Goal: Transaction & Acquisition: Purchase product/service

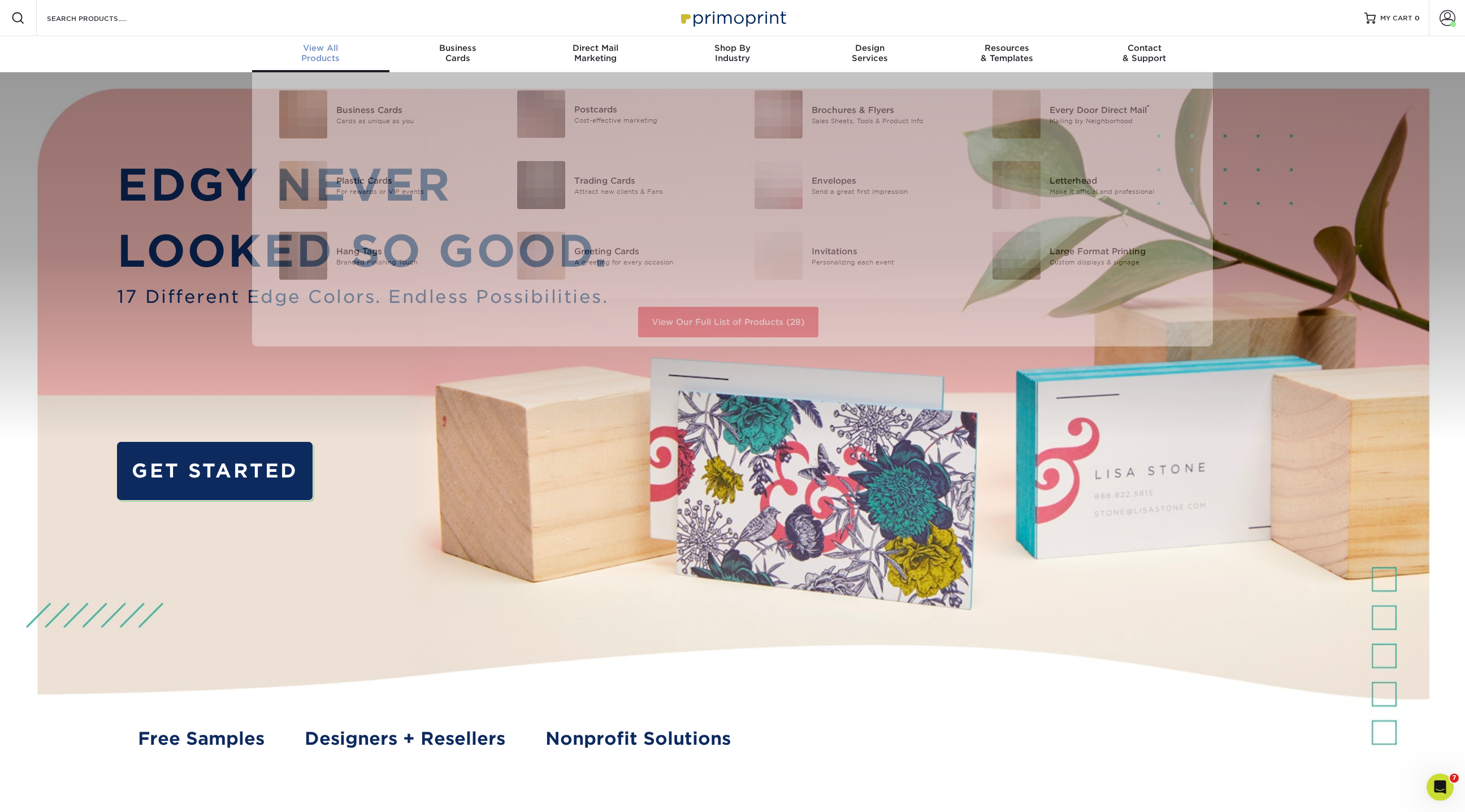
click at [323, 54] on div "View All Products" at bounding box center [320, 53] width 137 height 20
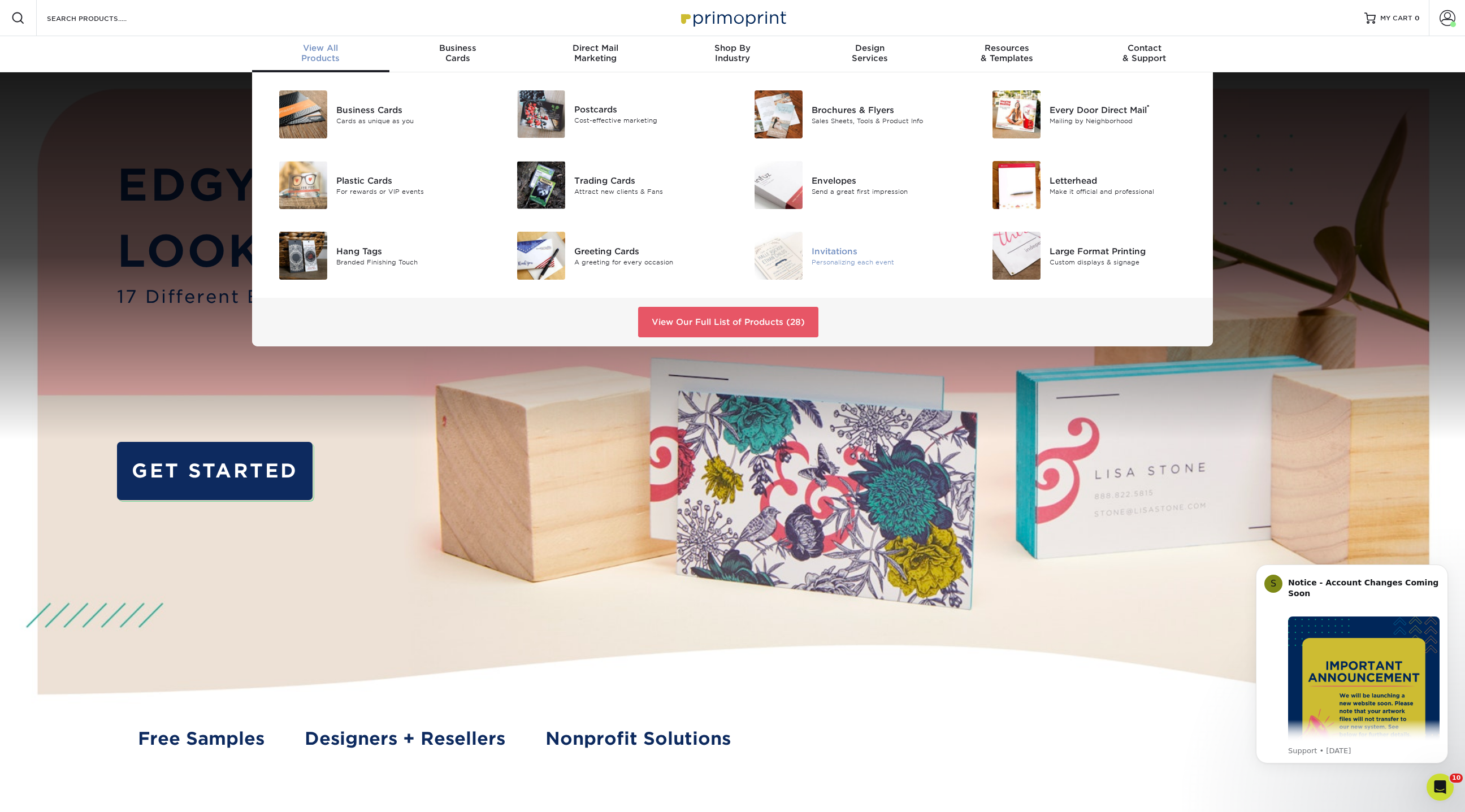
click at [853, 250] on div "Invitations" at bounding box center [887, 250] width 150 height 12
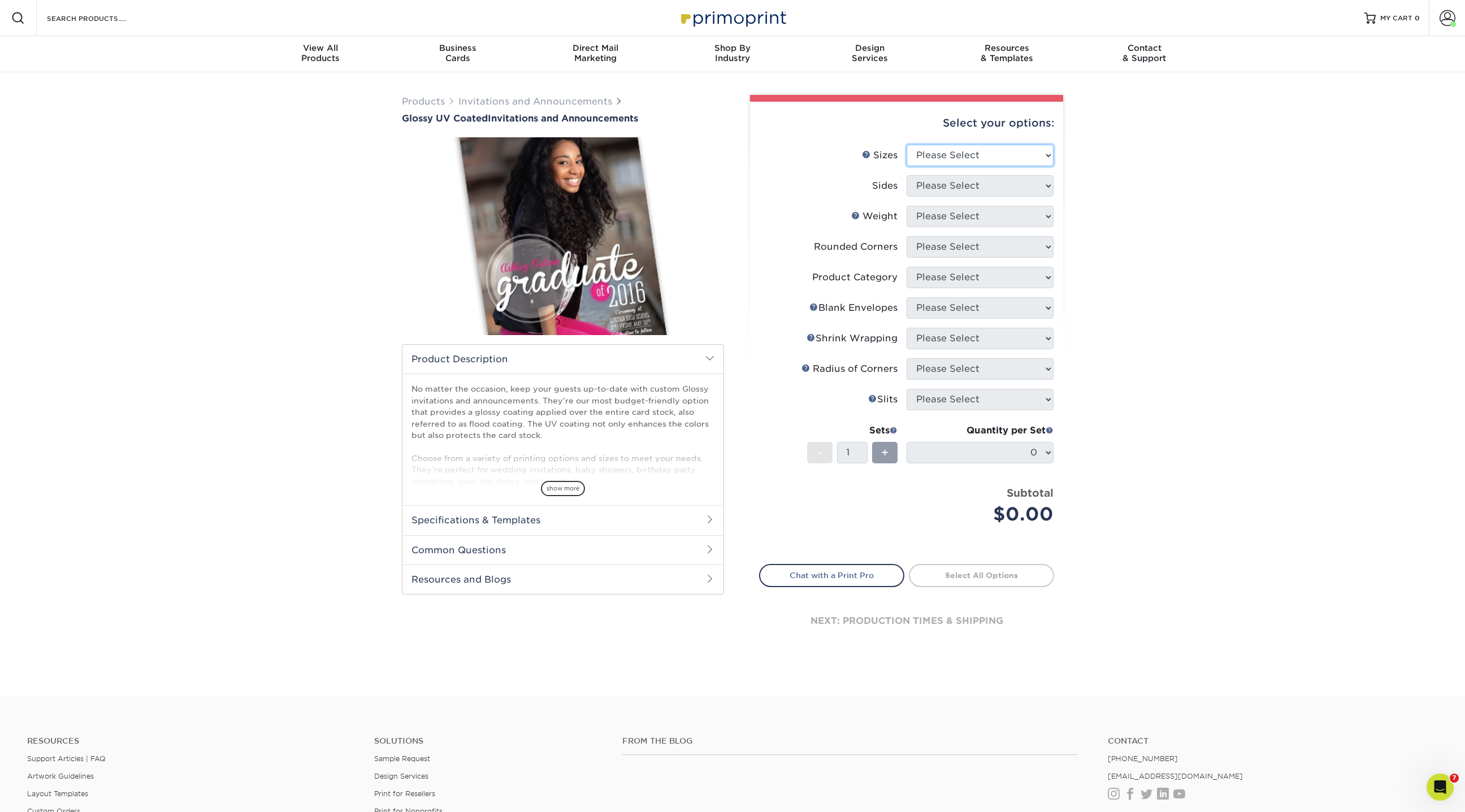
click at [1005, 157] on select "Please Select 4.25" x 5.5" 4.25" x 6" 5" x 7" 5.5" x 8.5" 6" x 6"" at bounding box center [980, 155] width 147 height 21
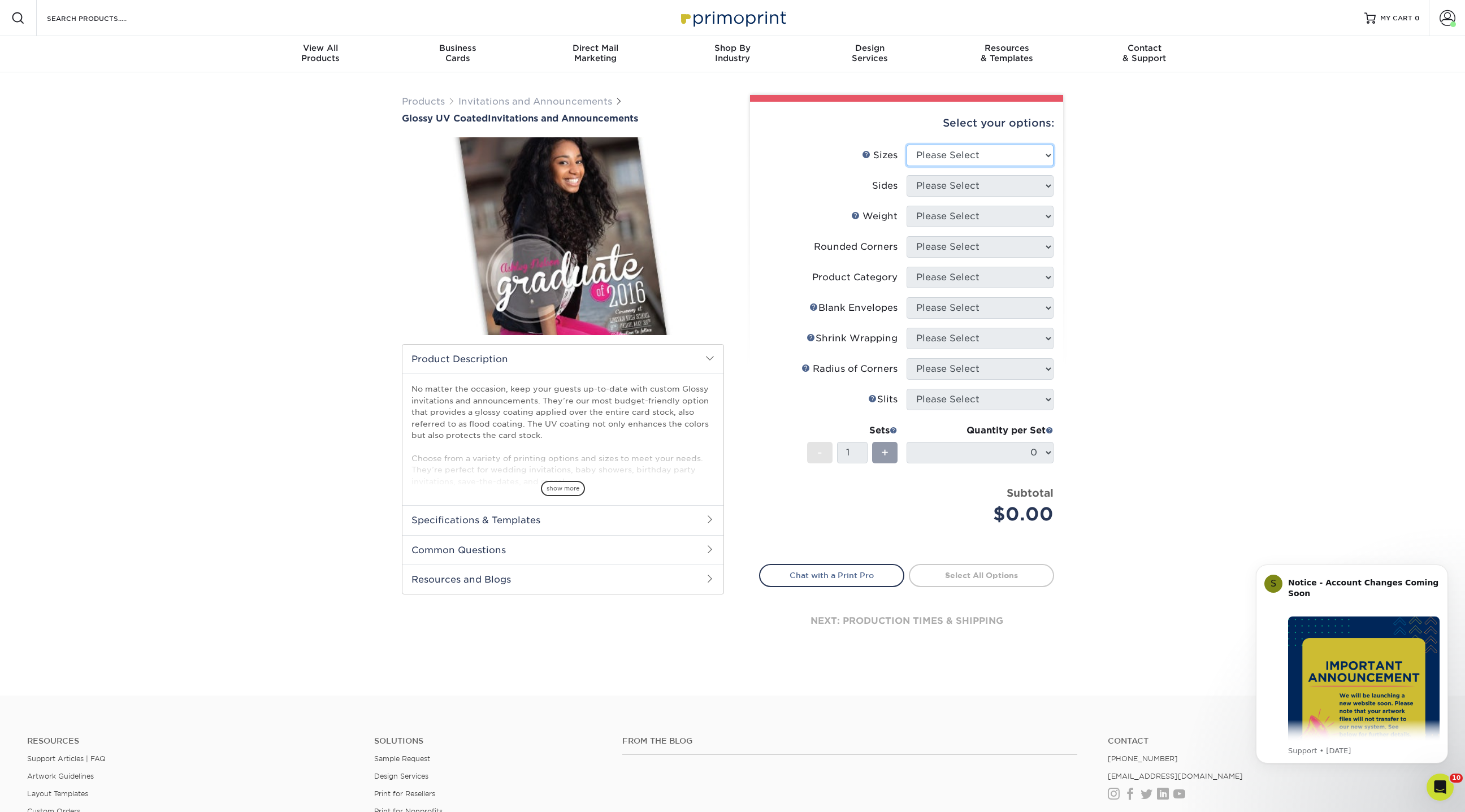
select select "4.25x6.00"
click at [907, 145] on select "Please Select 4.25" x 5.5" 4.25" x 6" 5" x 7" 5.5" x 8.5" 6" x 6"" at bounding box center [980, 155] width 147 height 21
click at [964, 182] on select "Please Select Print Both Sides Print Both Sides - Foil Back Only Print Both Sid…" at bounding box center [980, 185] width 147 height 21
select select "13abbda7-1d64-4f25-8bb2-c179b224825d"
click at [907, 175] on select "Please Select Print Both Sides Print Both Sides - Foil Back Only Print Both Sid…" at bounding box center [980, 185] width 147 height 21
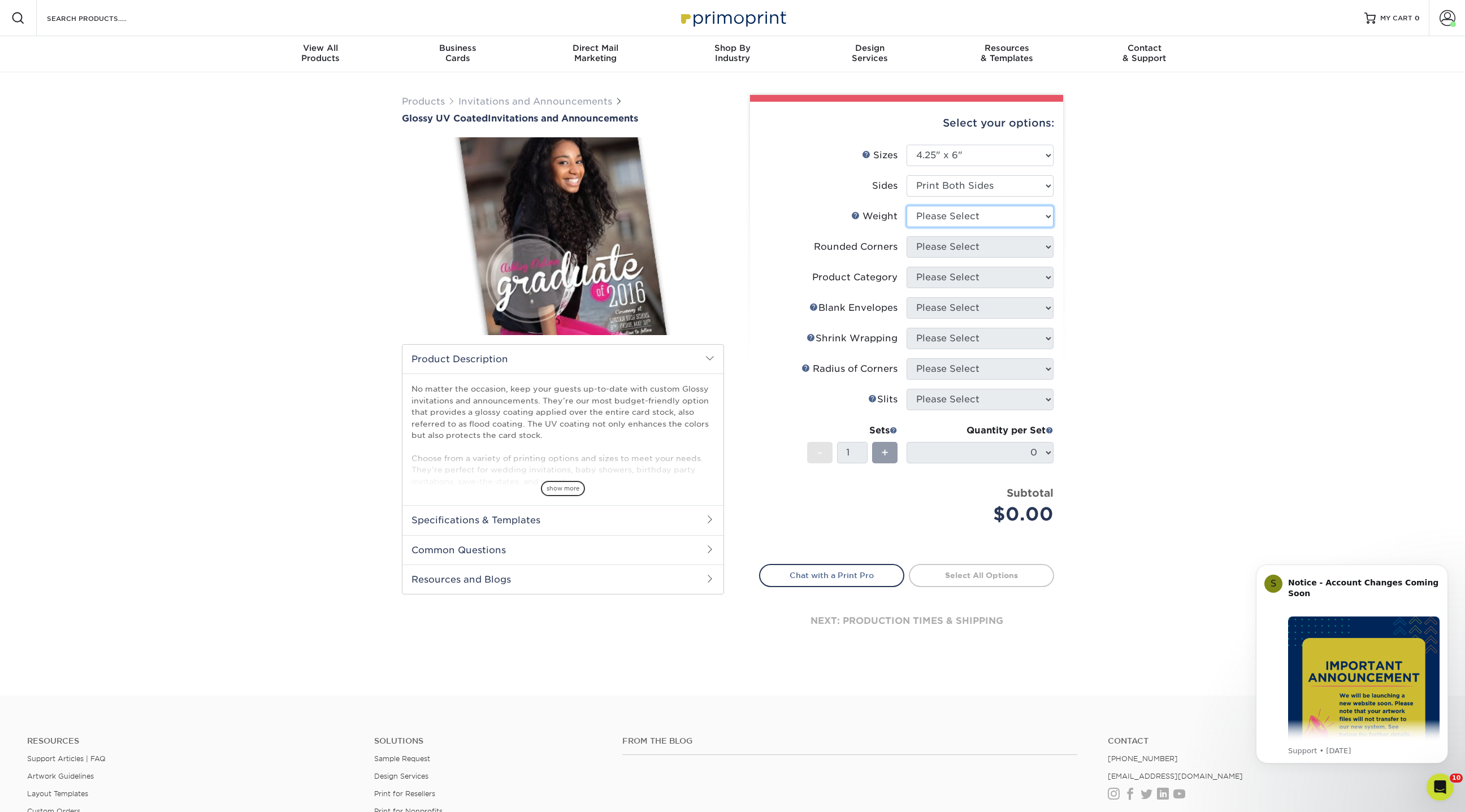
click at [949, 220] on select "Please Select 16PT" at bounding box center [980, 216] width 147 height 21
select select "16PT"
click at [907, 206] on select "Please Select 16PT" at bounding box center [980, 216] width 147 height 21
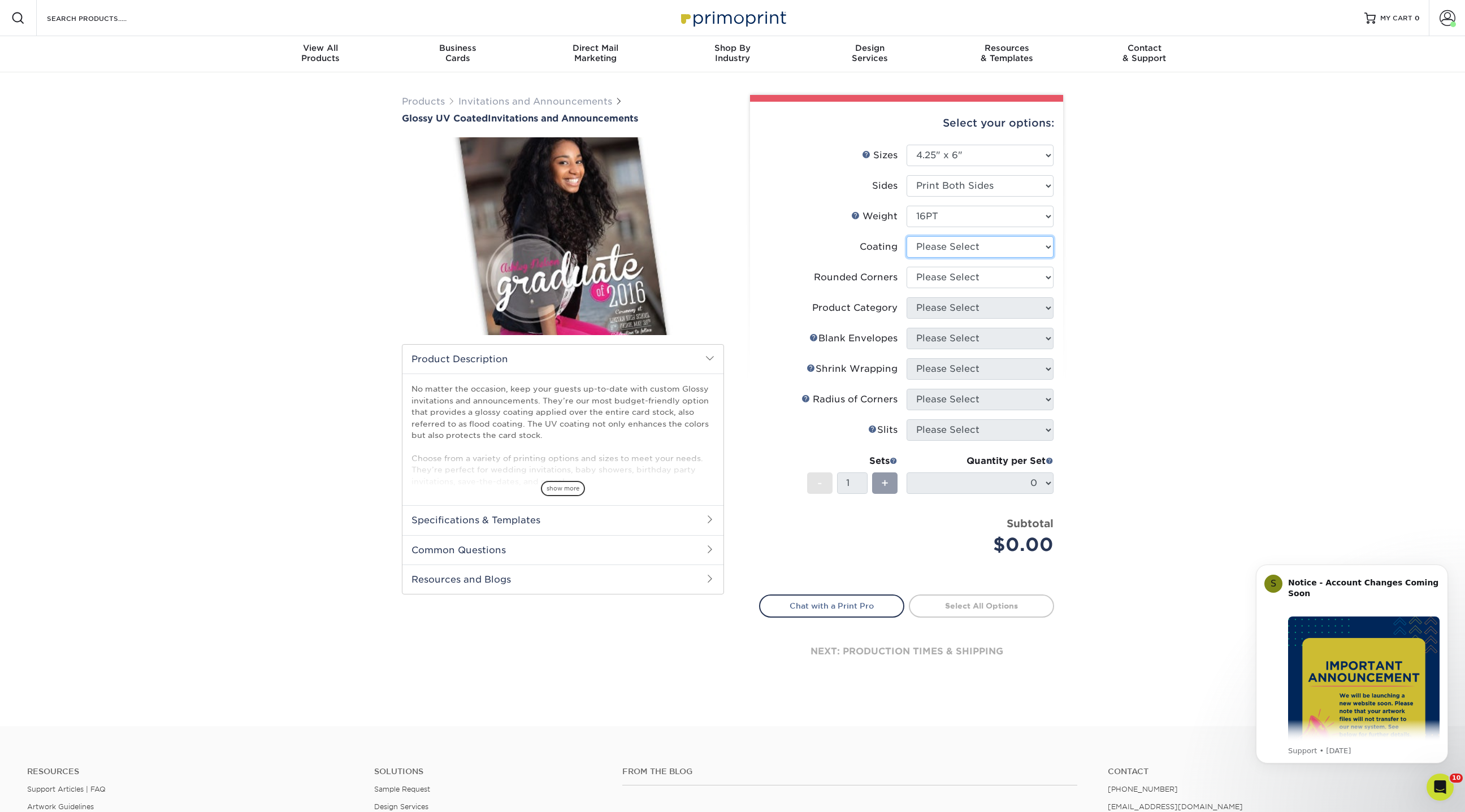
click at [944, 253] on select at bounding box center [980, 247] width 147 height 21
click at [944, 275] on select "Please Select Yes - Round 4 Corners No" at bounding box center [980, 277] width 147 height 21
select select "7672df9e-0e0a-464d-8e1f-920c575e4da3"
click at [907, 266] on select "Please Select Yes - Round 4 Corners No" at bounding box center [980, 277] width 147 height 21
click at [936, 303] on select "Please Select" at bounding box center [980, 308] width 147 height 21
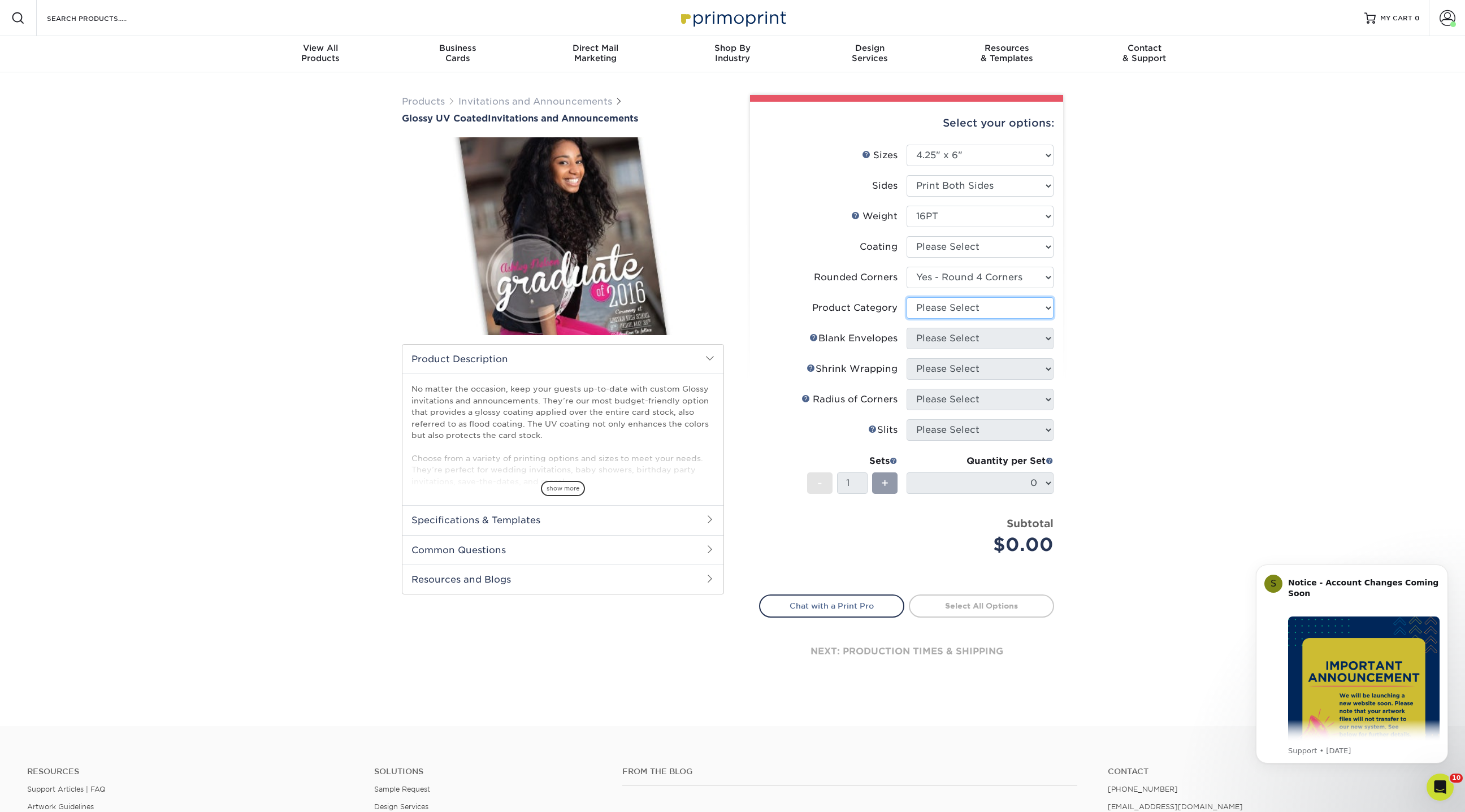
click at [907, 297] on select "Please Select" at bounding box center [980, 308] width 147 height 21
